Goal: Information Seeking & Learning: Learn about a topic

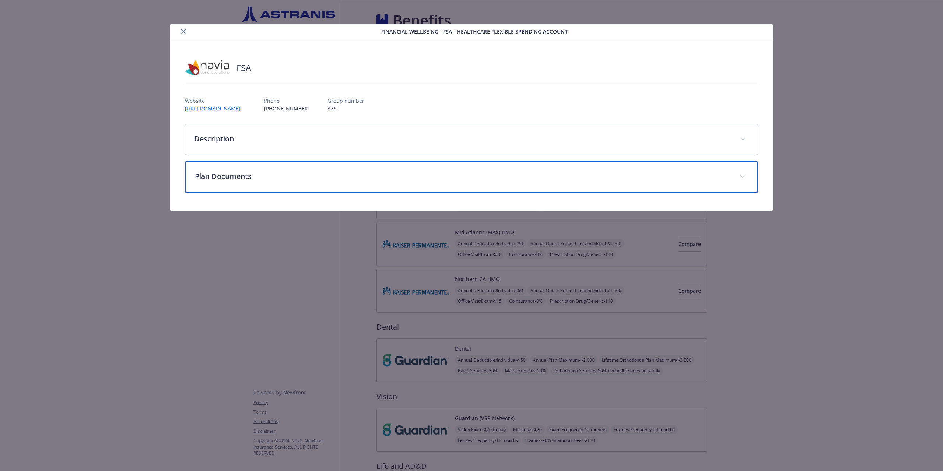
click at [249, 168] on div "Plan Documents" at bounding box center [471, 177] width 572 height 32
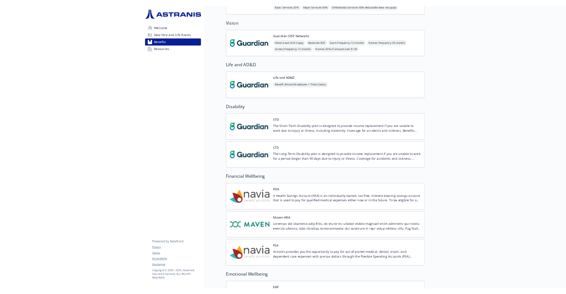
scroll to position [515, 0]
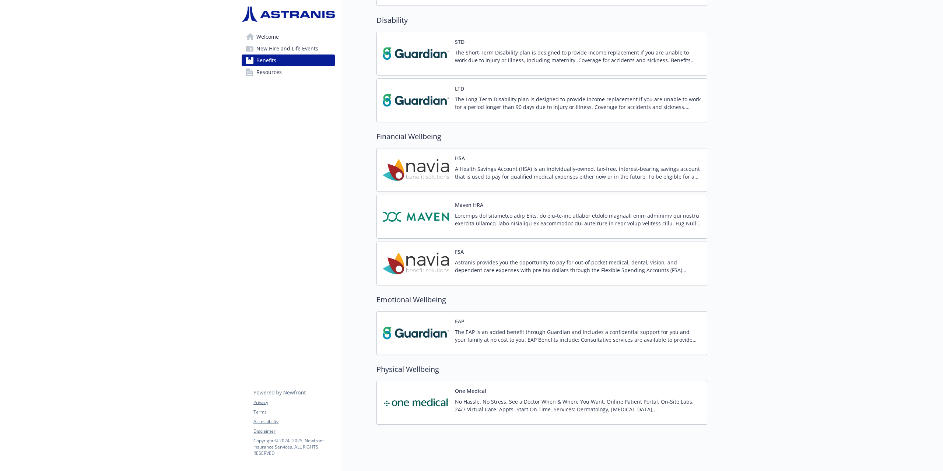
click at [486, 258] on p "Astranis provides you the opportunity to pay for out‐of‐pocket medical, dental,…" at bounding box center [578, 265] width 246 height 15
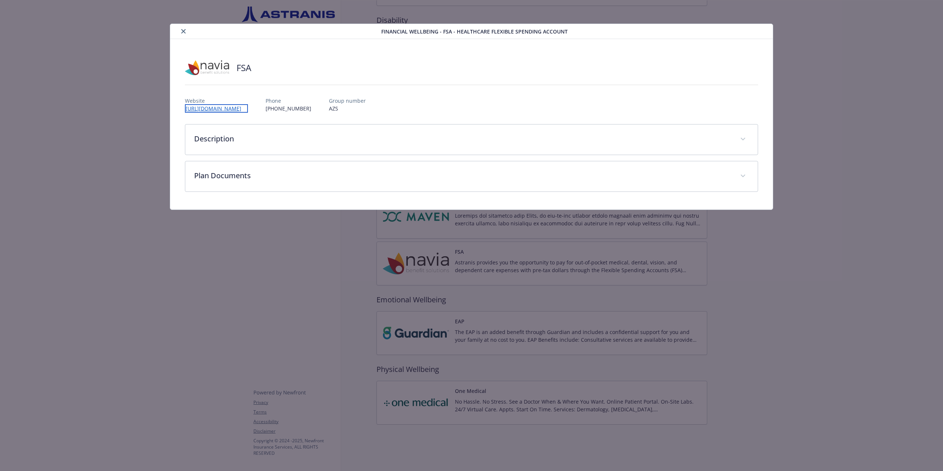
click at [248, 109] on link "[URL][DOMAIN_NAME]" at bounding box center [216, 108] width 63 height 8
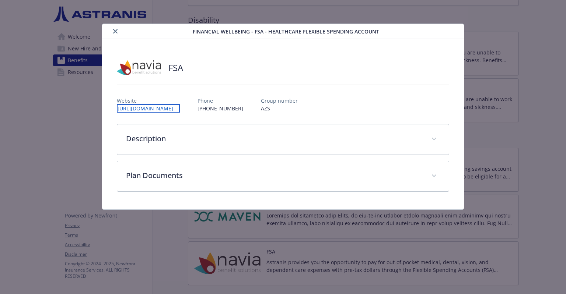
scroll to position [515, 0]
